Goal: Transaction & Acquisition: Purchase product/service

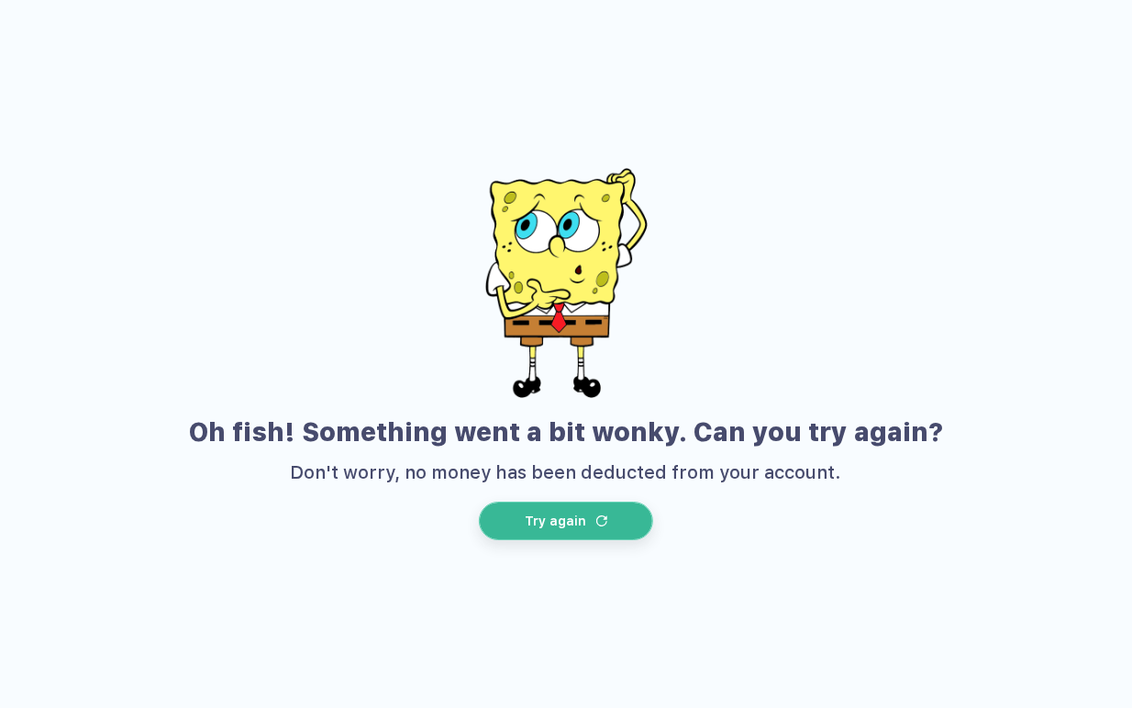
click at [574, 516] on span "Try again" at bounding box center [555, 521] width 61 height 15
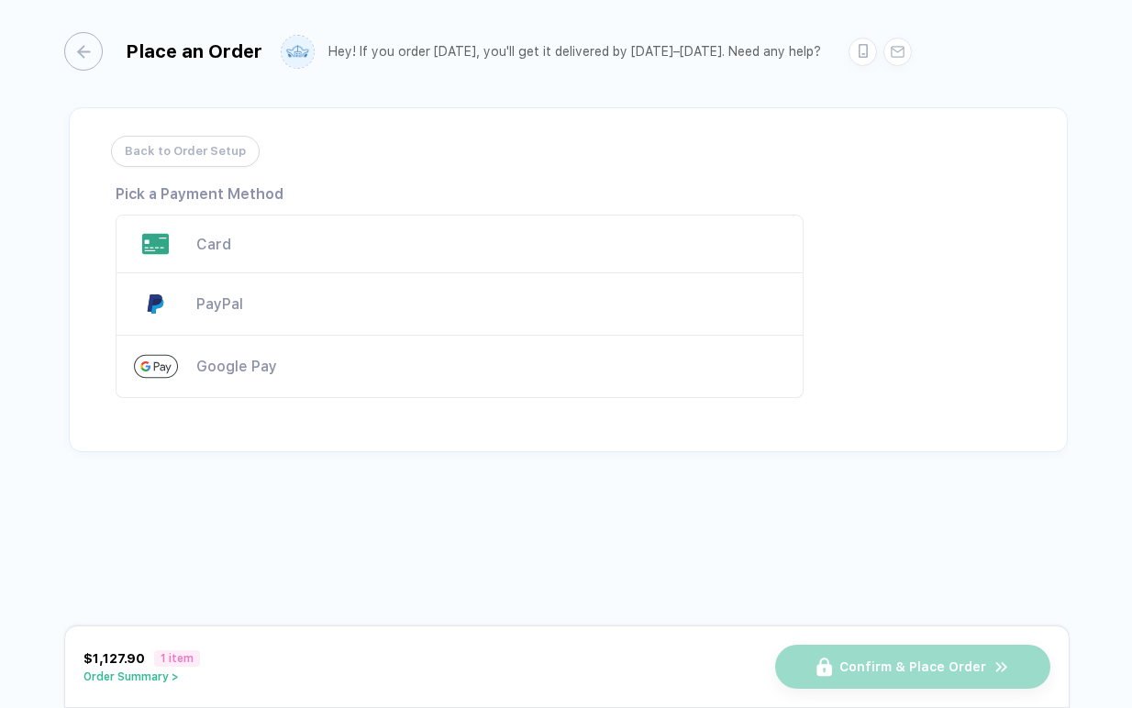
click at [319, 254] on div "Card" at bounding box center [460, 244] width 688 height 59
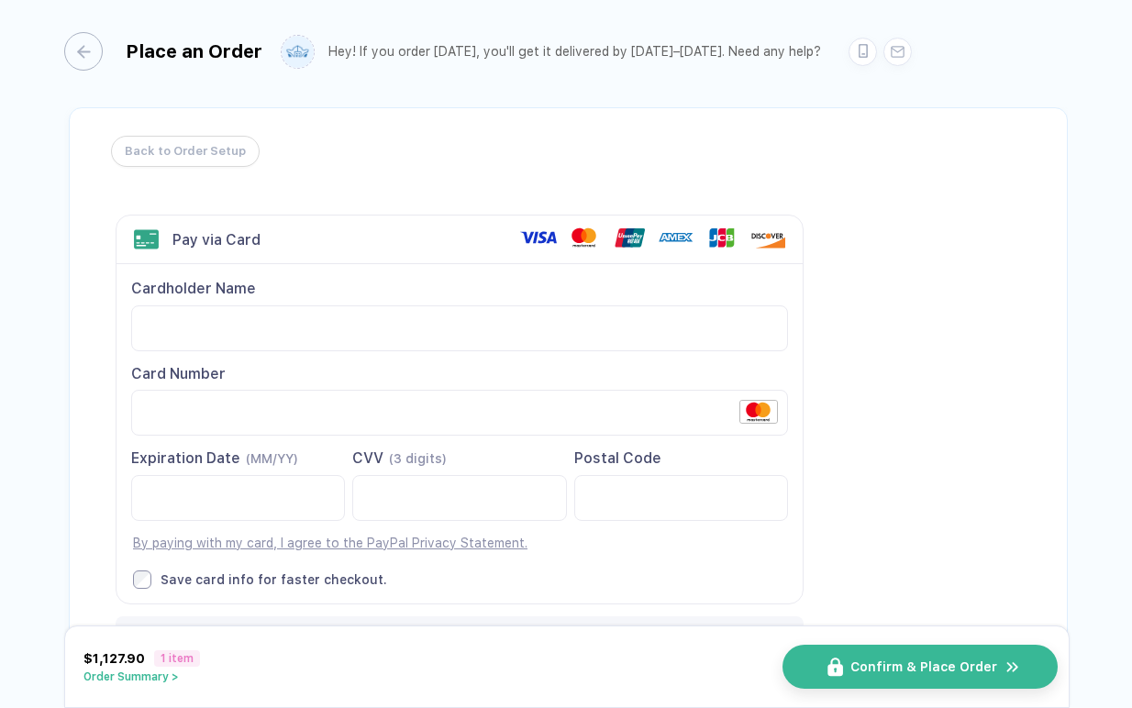
click at [915, 672] on span "Confirm & Place Order" at bounding box center [923, 667] width 147 height 15
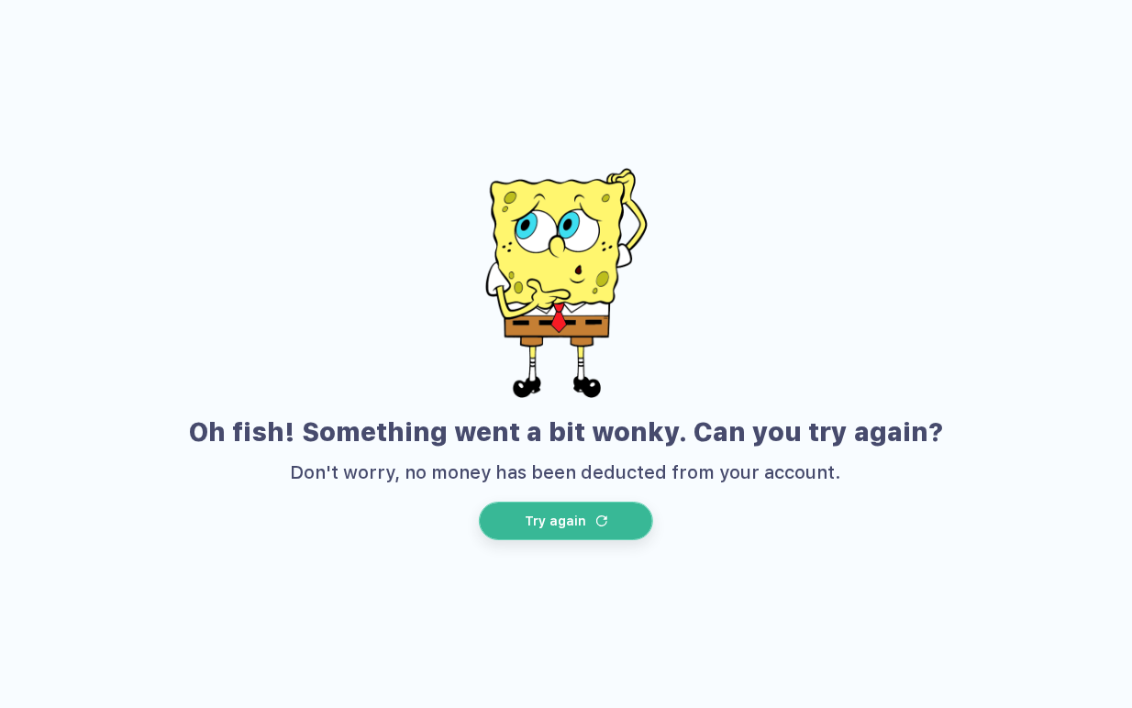
click at [549, 528] on span "Try again" at bounding box center [555, 521] width 61 height 15
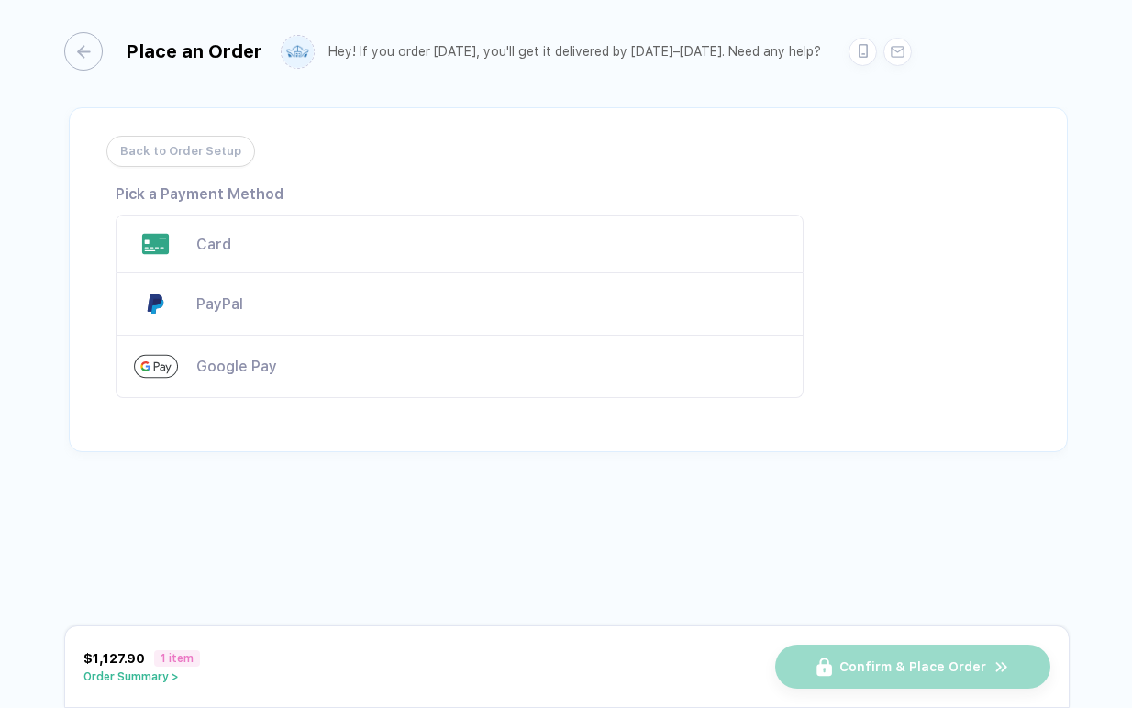
click at [208, 154] on span "Back to Order Setup" at bounding box center [180, 151] width 121 height 29
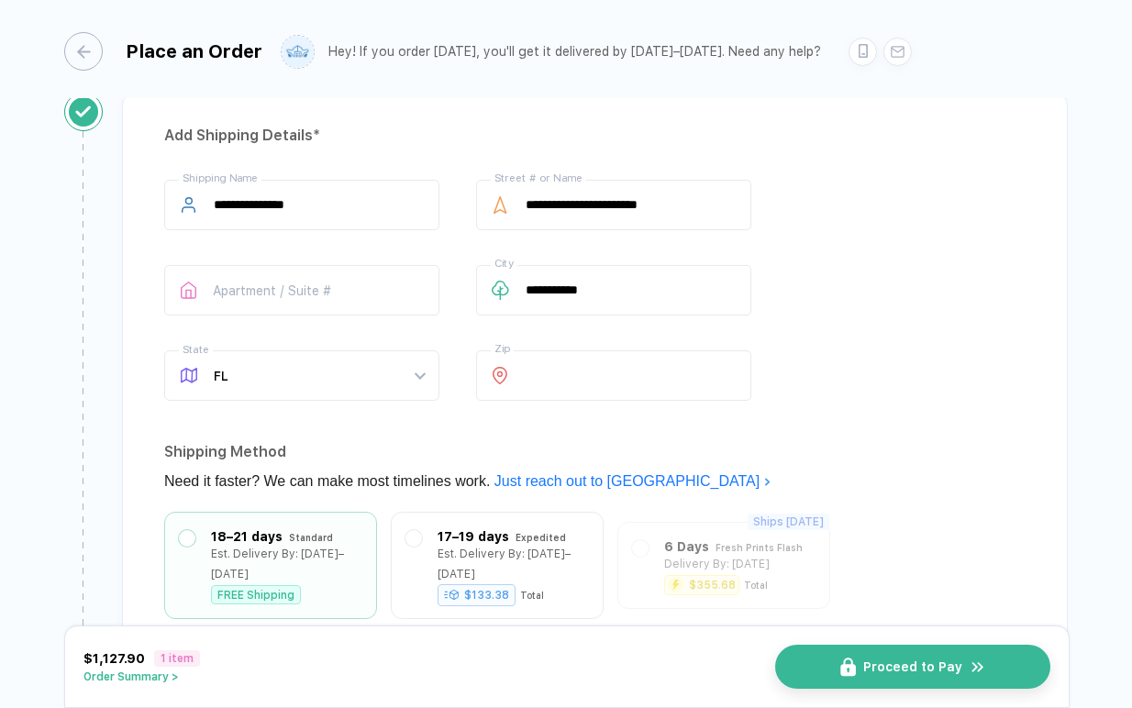
scroll to position [1305, 0]
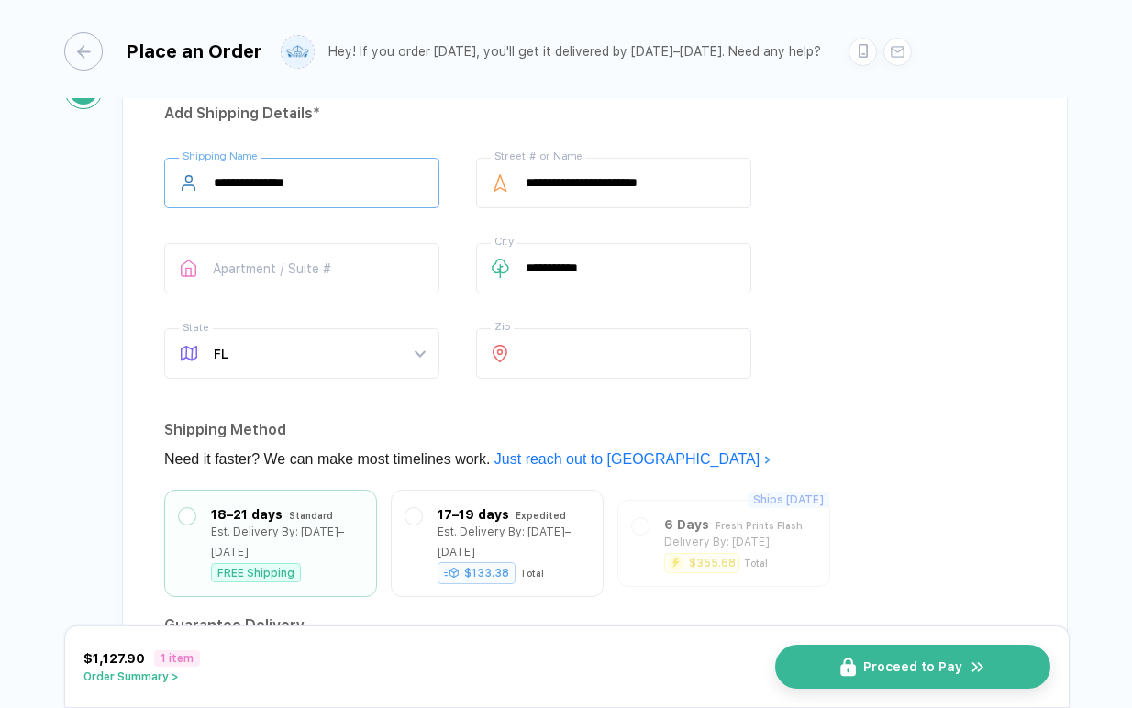
drag, startPoint x: 359, startPoint y: 176, endPoint x: 126, endPoint y: 153, distance: 234.1
click at [126, 153] on div "**********" at bounding box center [595, 436] width 946 height 730
type input "**********"
click at [695, 180] on input "**********" at bounding box center [613, 183] width 275 height 50
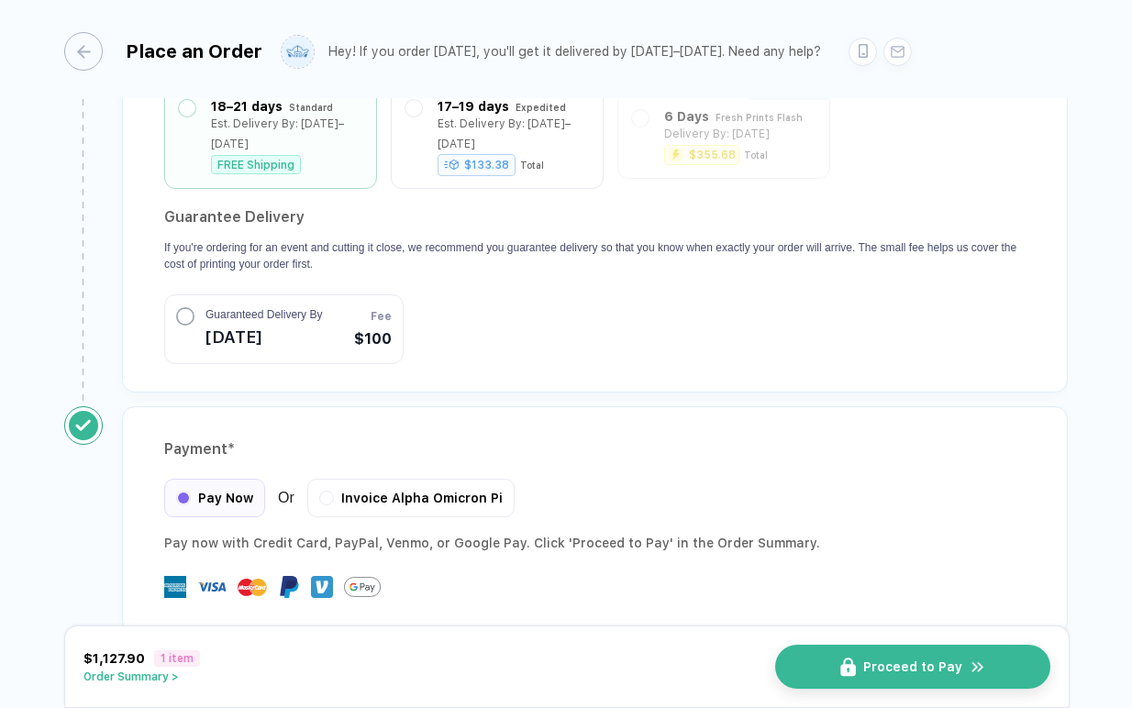
scroll to position [1728, 0]
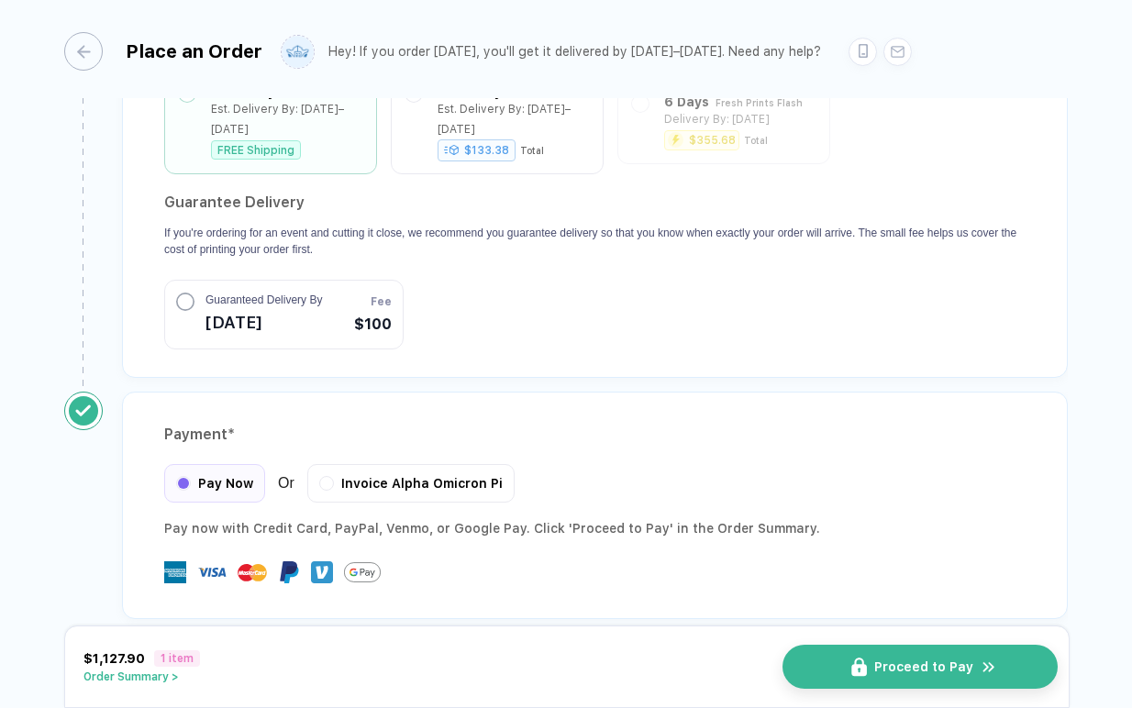
type input "**********"
click at [806, 660] on button "Proceed to Pay" at bounding box center [920, 667] width 275 height 44
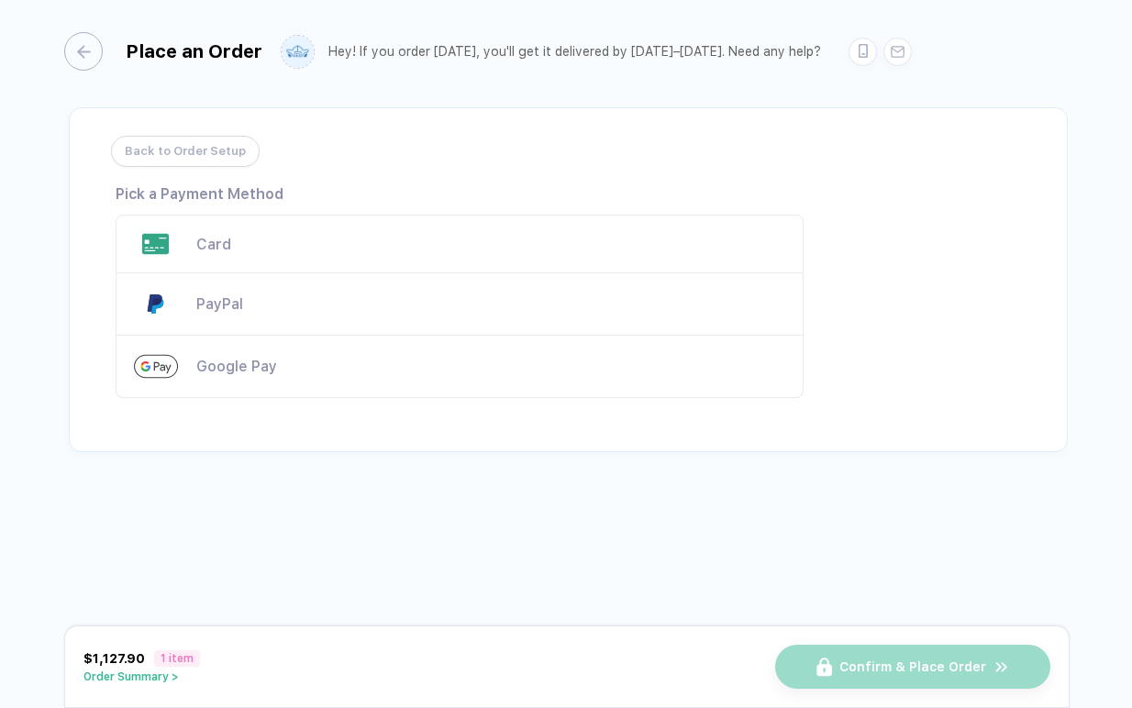
click at [212, 224] on div "Card" at bounding box center [460, 244] width 688 height 59
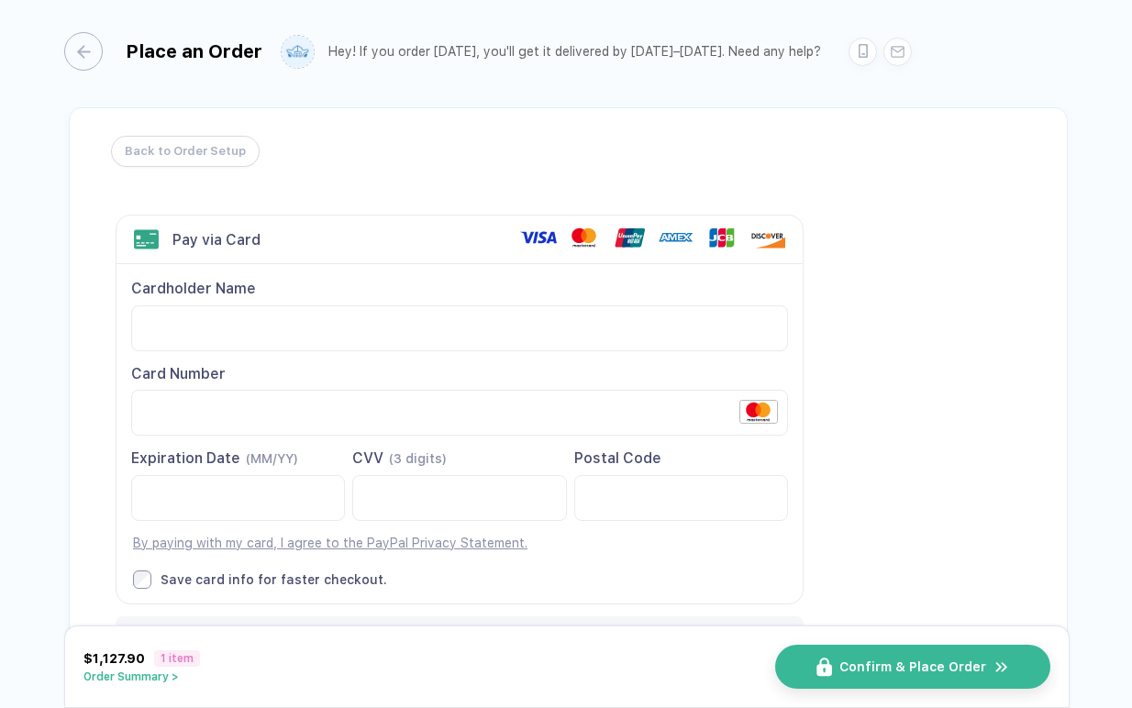
scroll to position [108, 0]
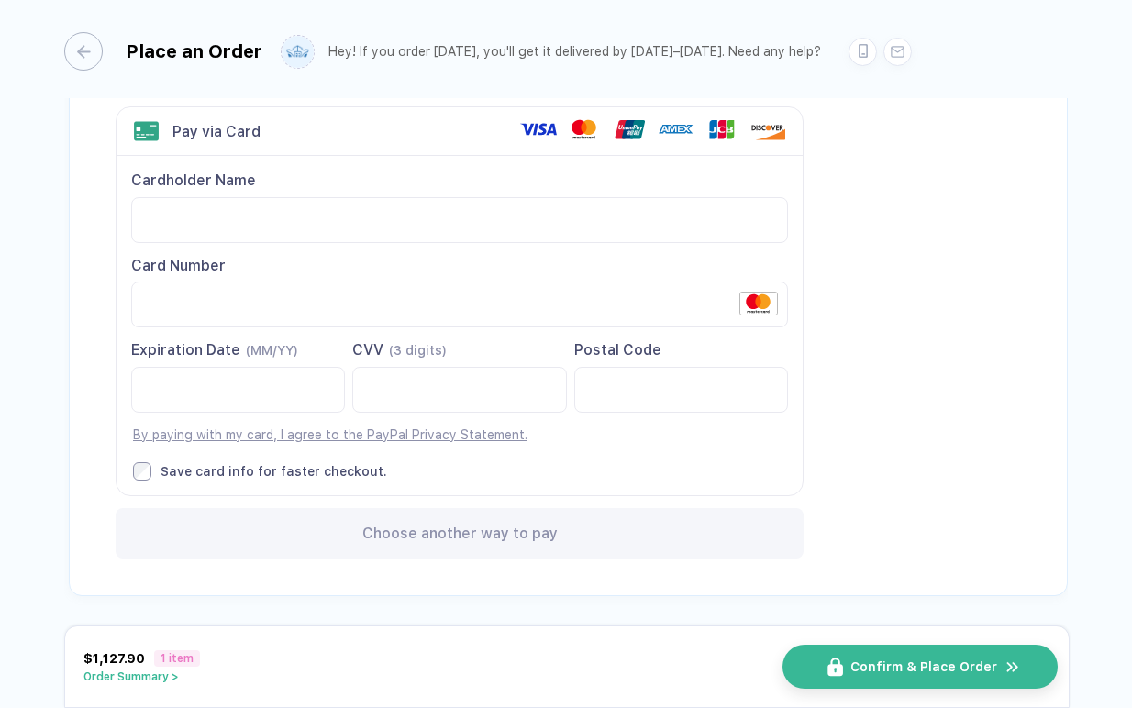
click at [953, 660] on span "Confirm & Place Order" at bounding box center [923, 667] width 147 height 15
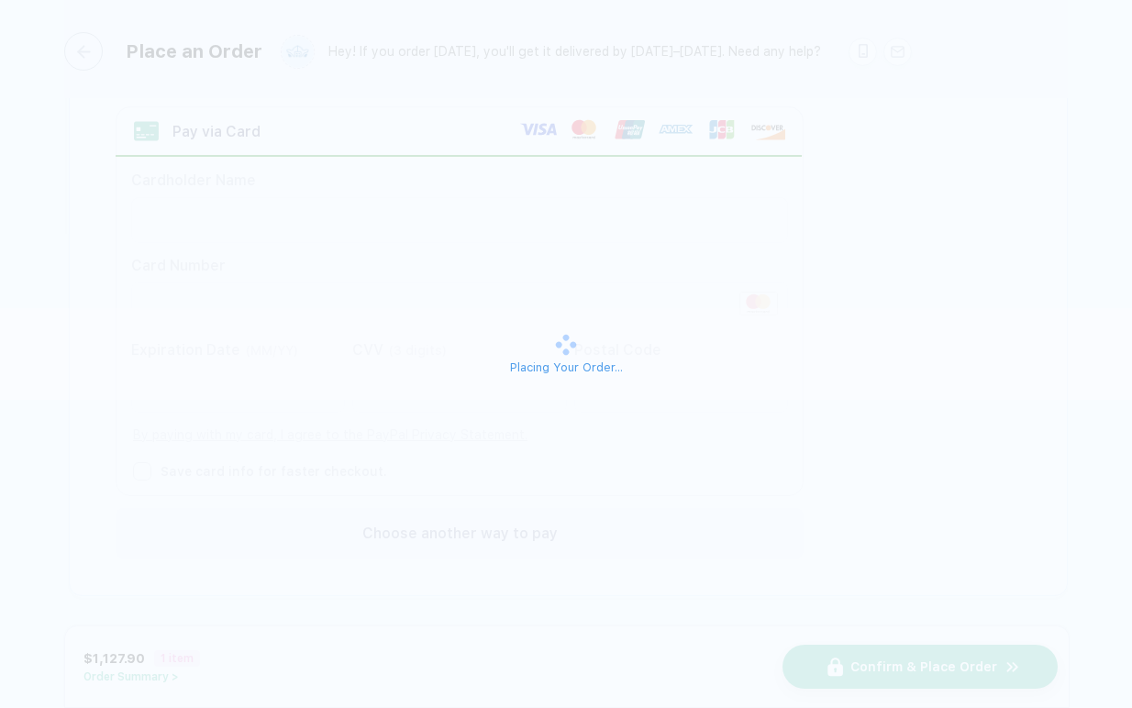
scroll to position [0, 0]
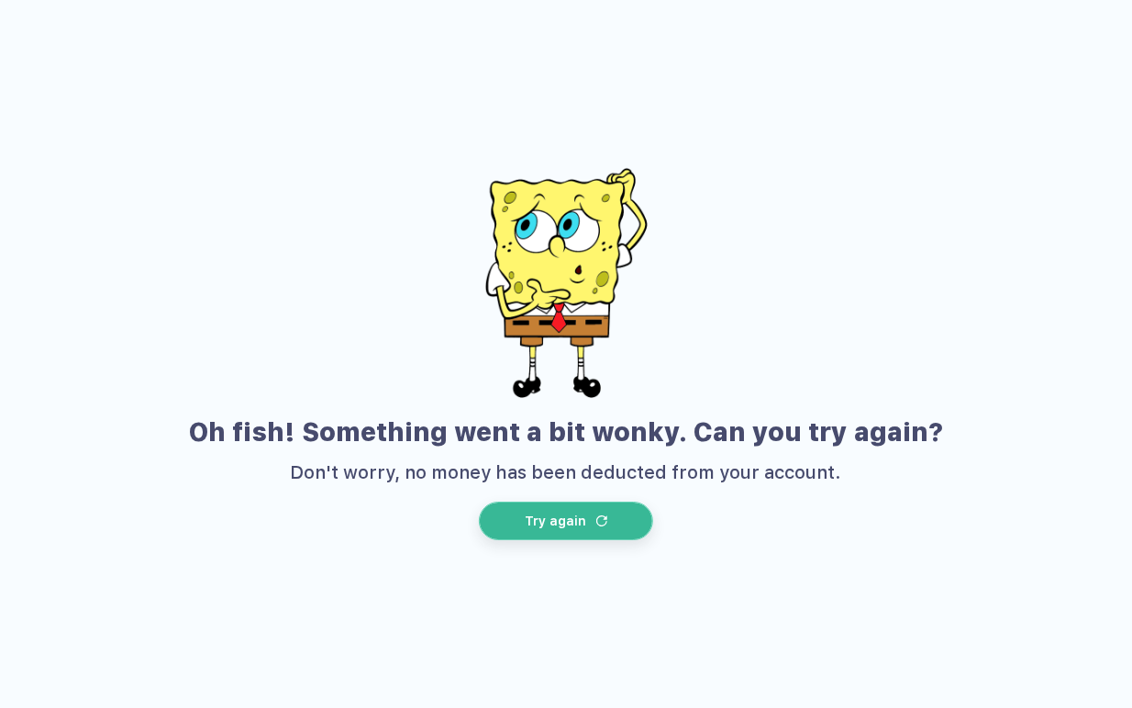
click at [556, 518] on span "Try again" at bounding box center [555, 521] width 61 height 15
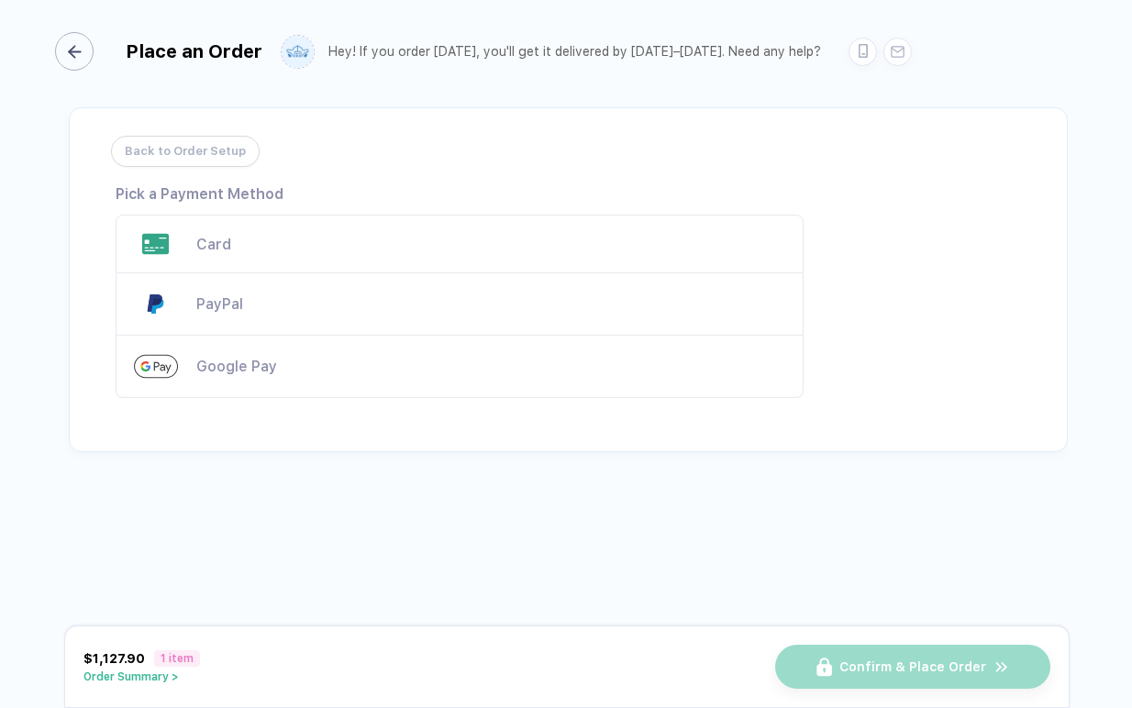
click at [84, 62] on div "button" at bounding box center [74, 51] width 39 height 39
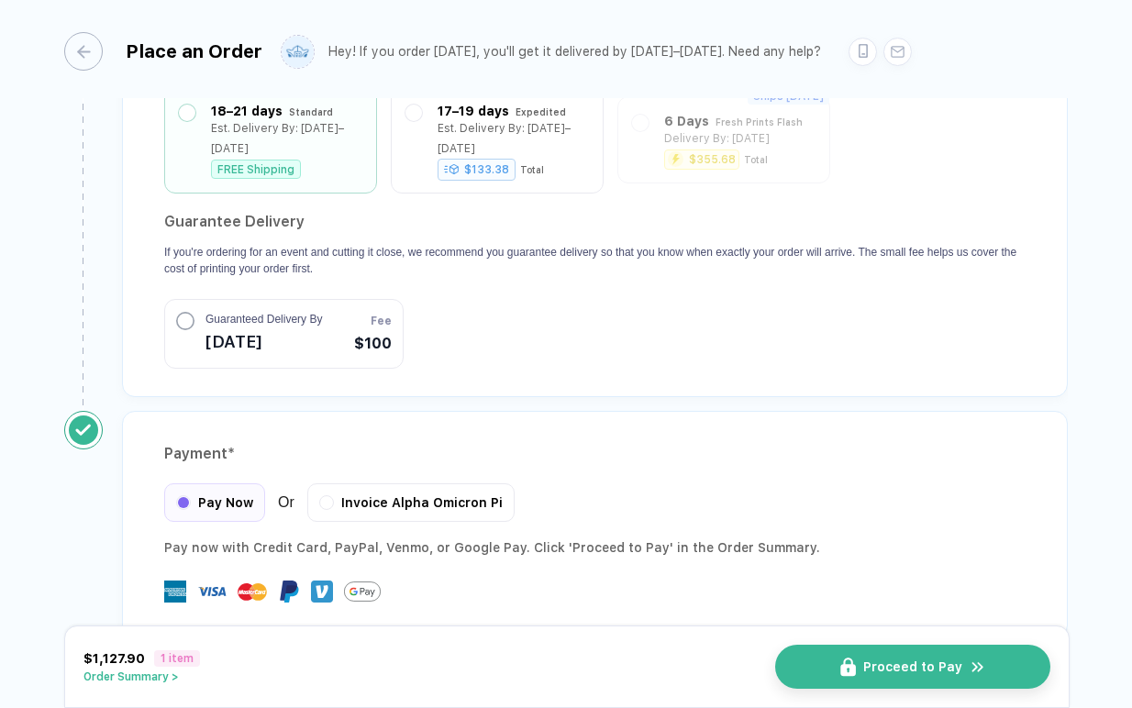
scroll to position [1728, 0]
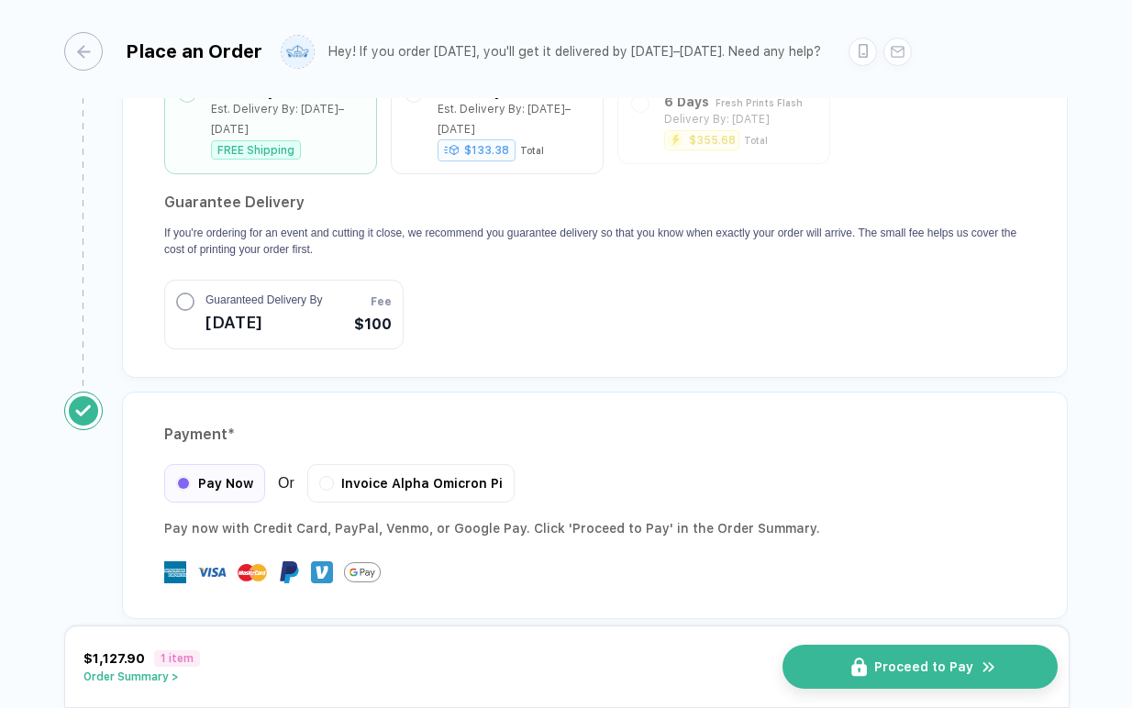
click at [833, 657] on button "Proceed to Pay" at bounding box center [920, 667] width 275 height 44
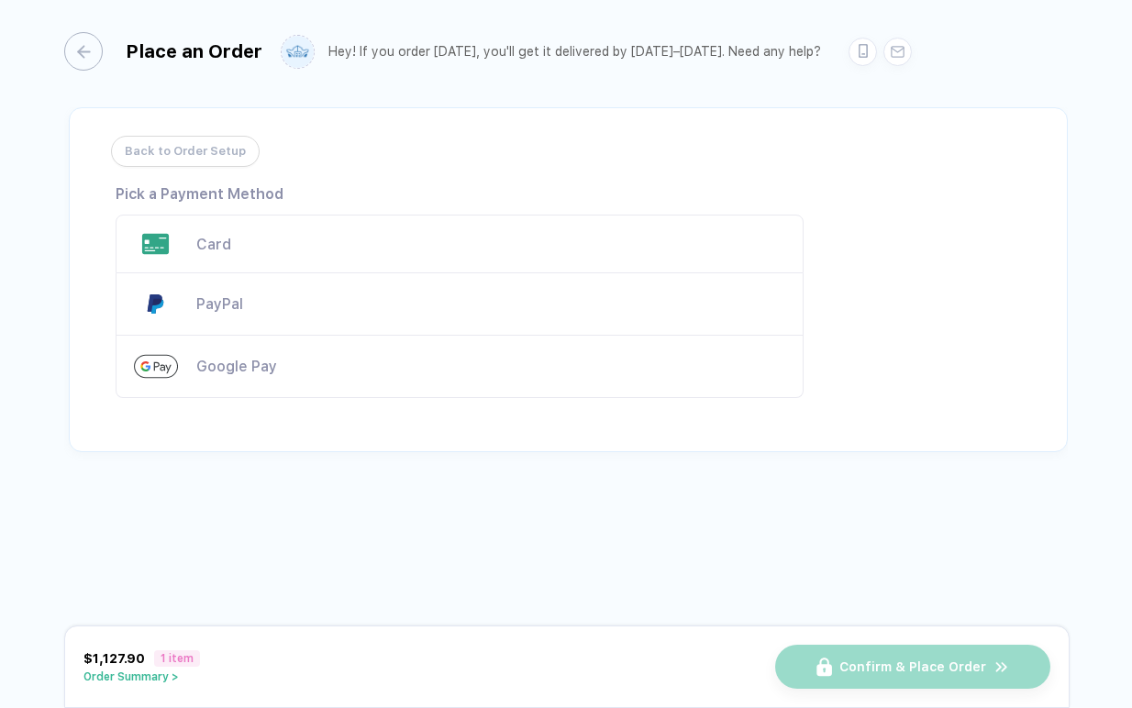
click at [199, 261] on div "Card" at bounding box center [460, 244] width 688 height 59
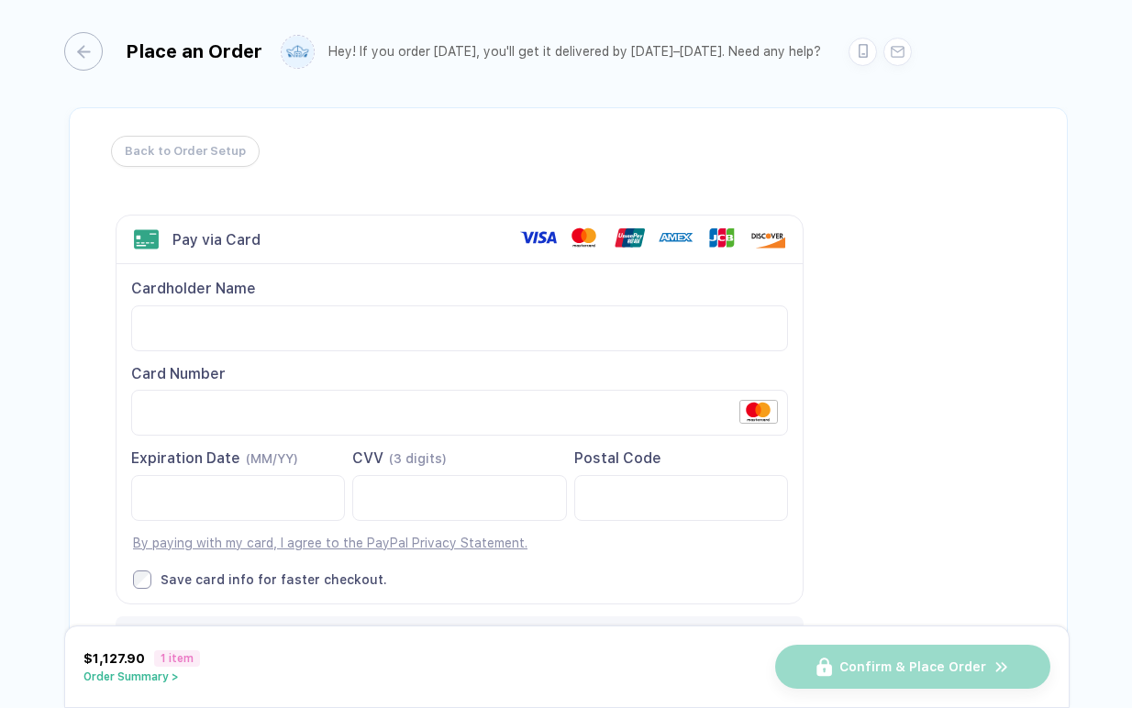
click at [415, 469] on div "CVV (3 digits)" at bounding box center [459, 459] width 214 height 20
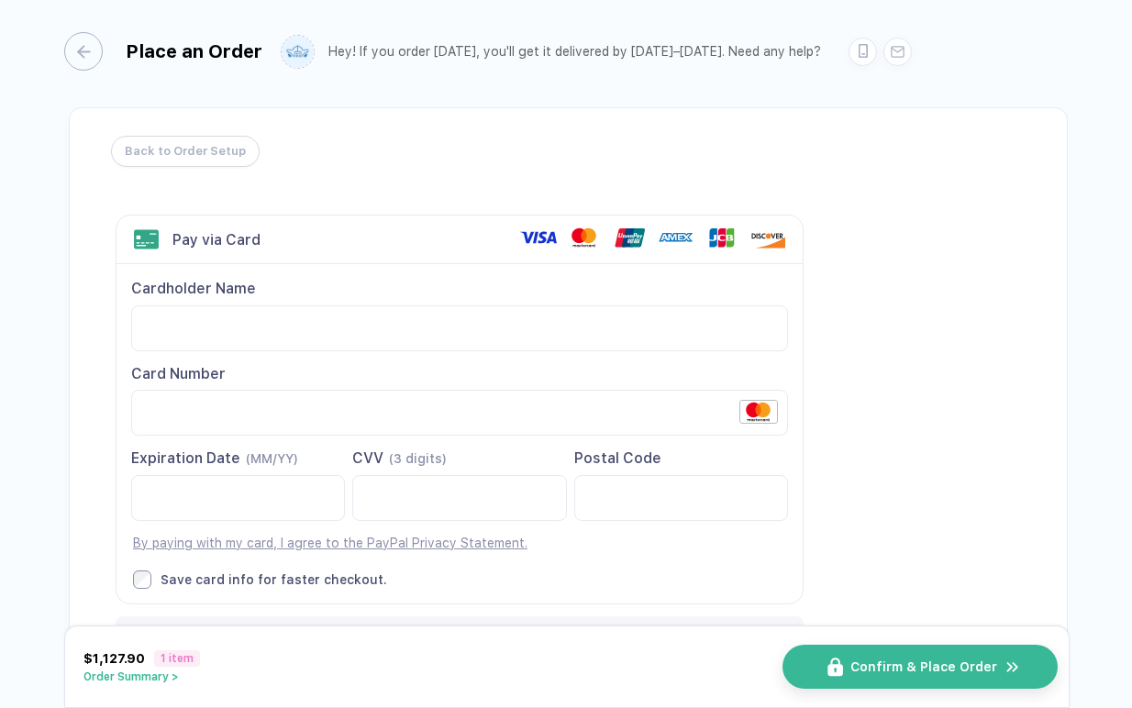
click at [821, 660] on button "Confirm & Place Order" at bounding box center [920, 667] width 275 height 44
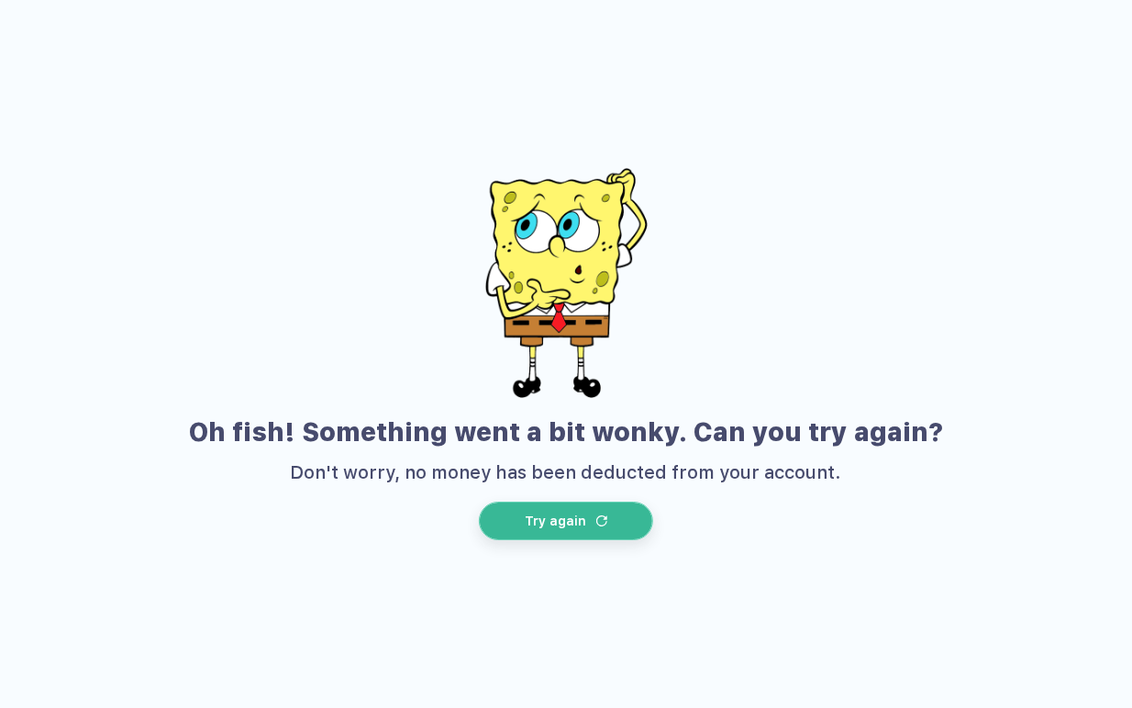
click at [529, 507] on button "Try again" at bounding box center [566, 521] width 174 height 39
